Goal: Information Seeking & Learning: Learn about a topic

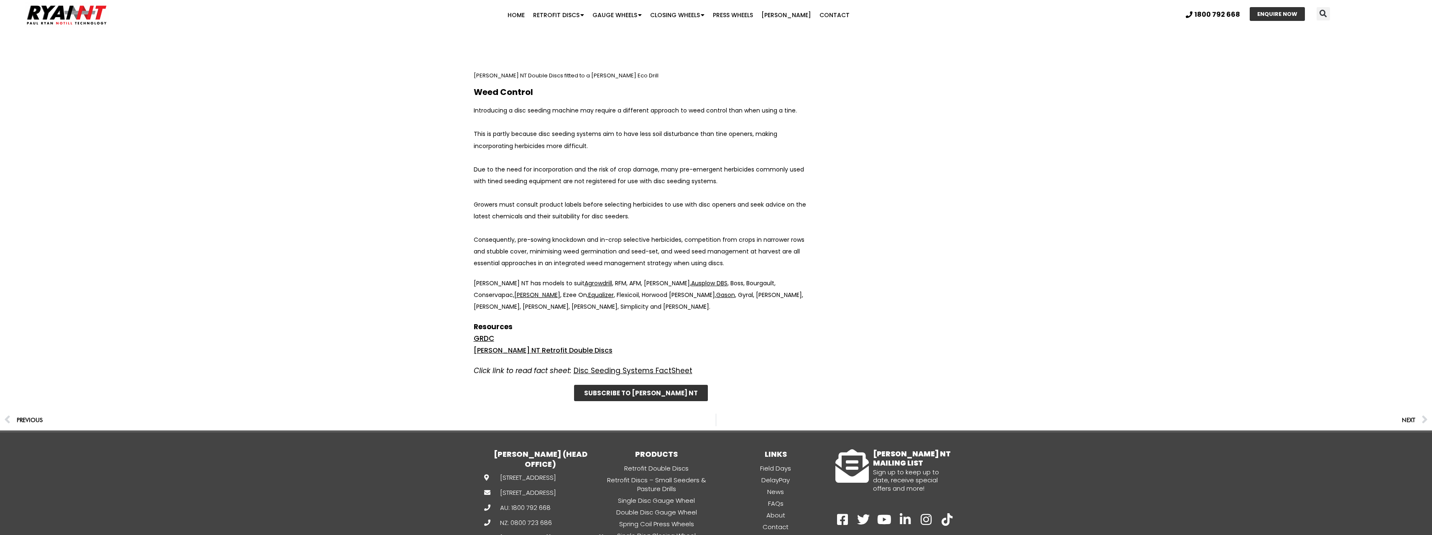
scroll to position [4725, 0]
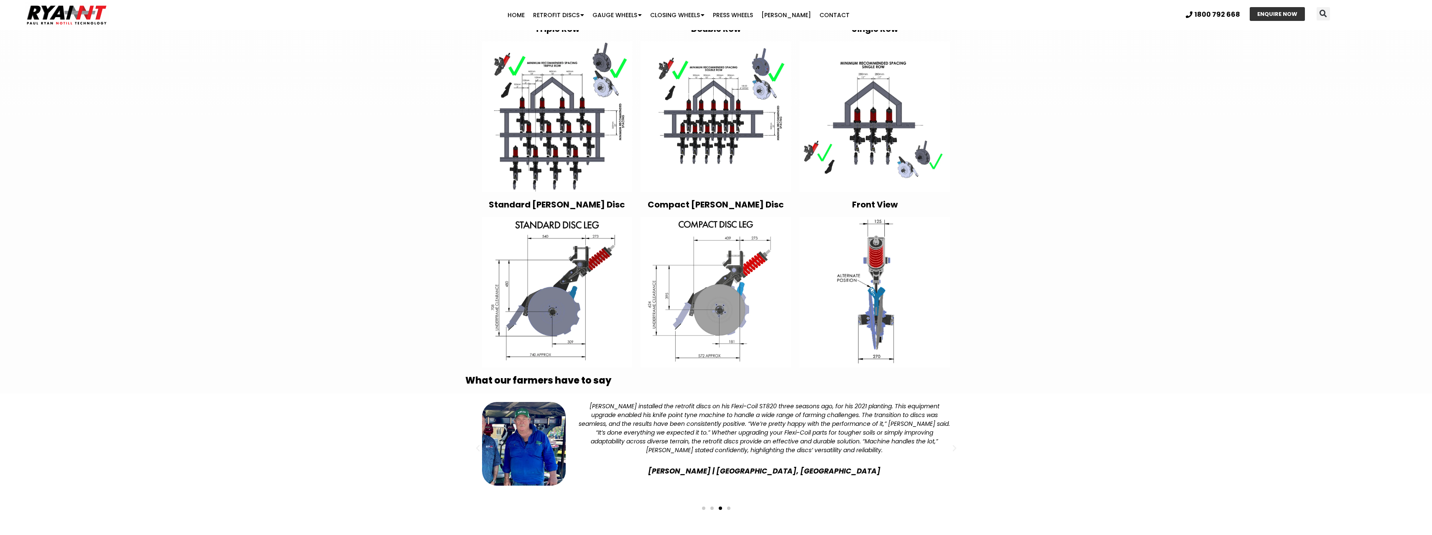
scroll to position [1422, 0]
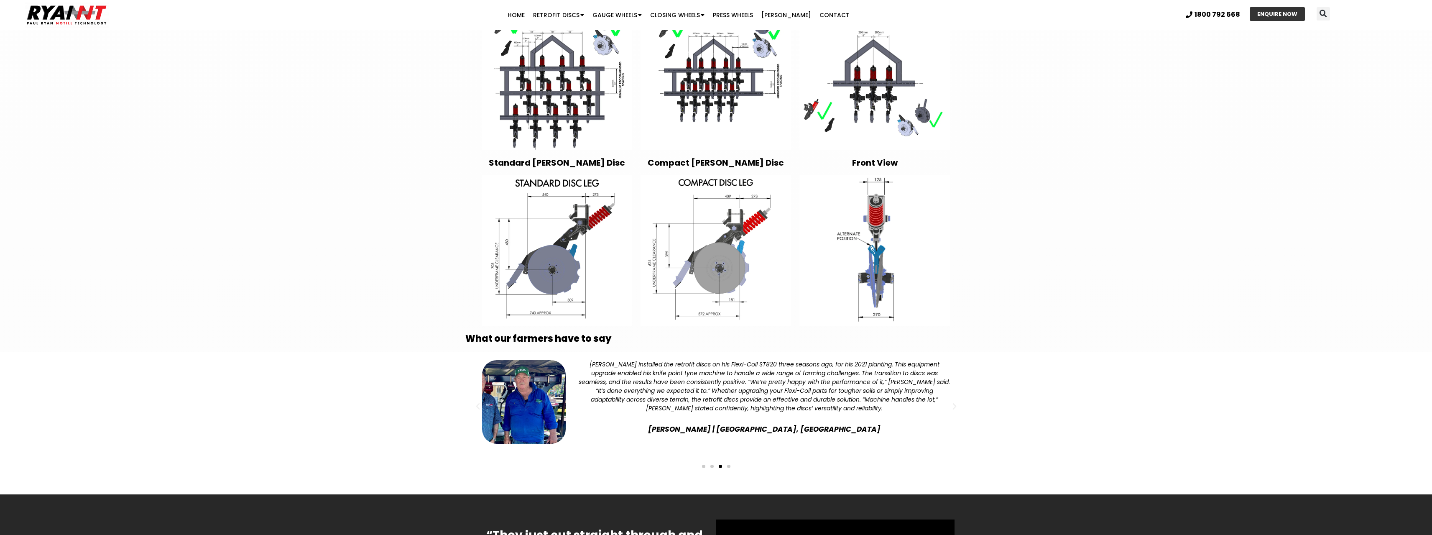
click at [792, 376] on div "[PERSON_NAME] installed the retrofit discs on his Flexi-Coil ST820 three season…" at bounding box center [764, 386] width 372 height 53
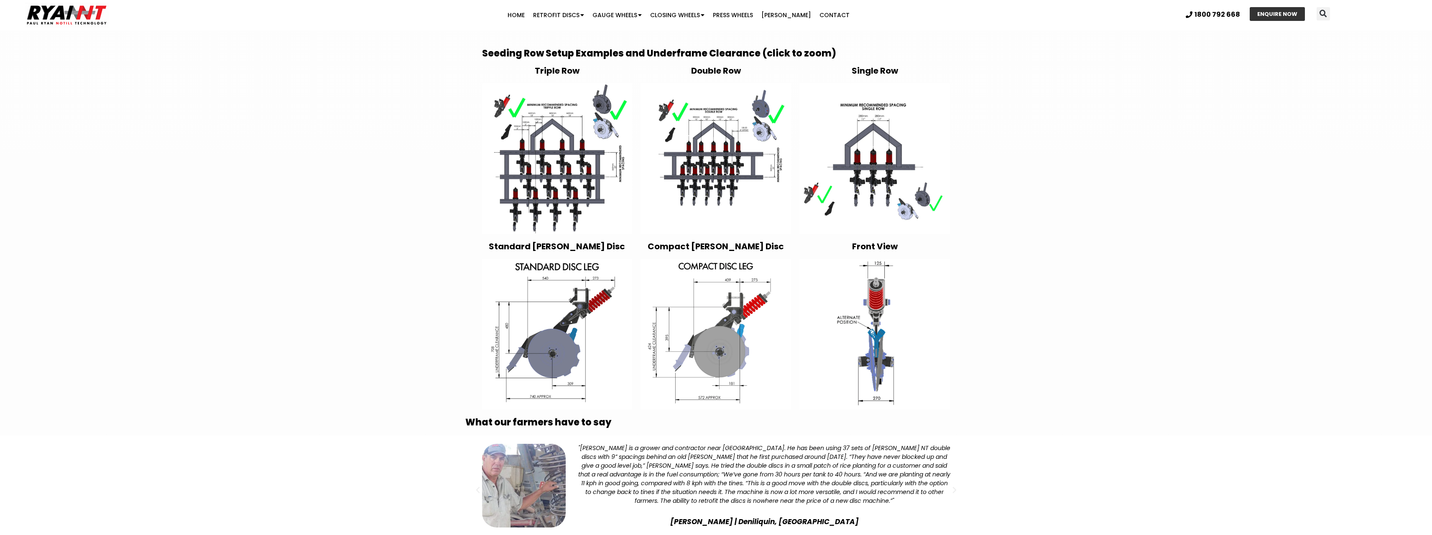
scroll to position [1296, 0]
